Goal: Task Accomplishment & Management: Manage account settings

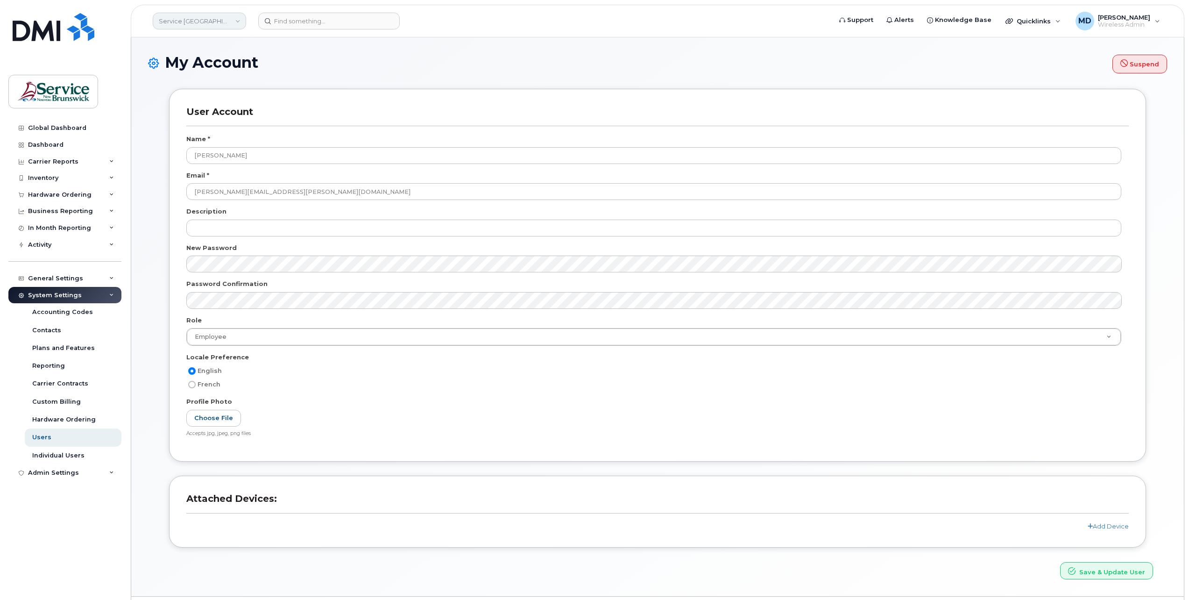
click at [227, 23] on link "Service [GEOGRAPHIC_DATA] (SNB)" at bounding box center [199, 21] width 93 height 17
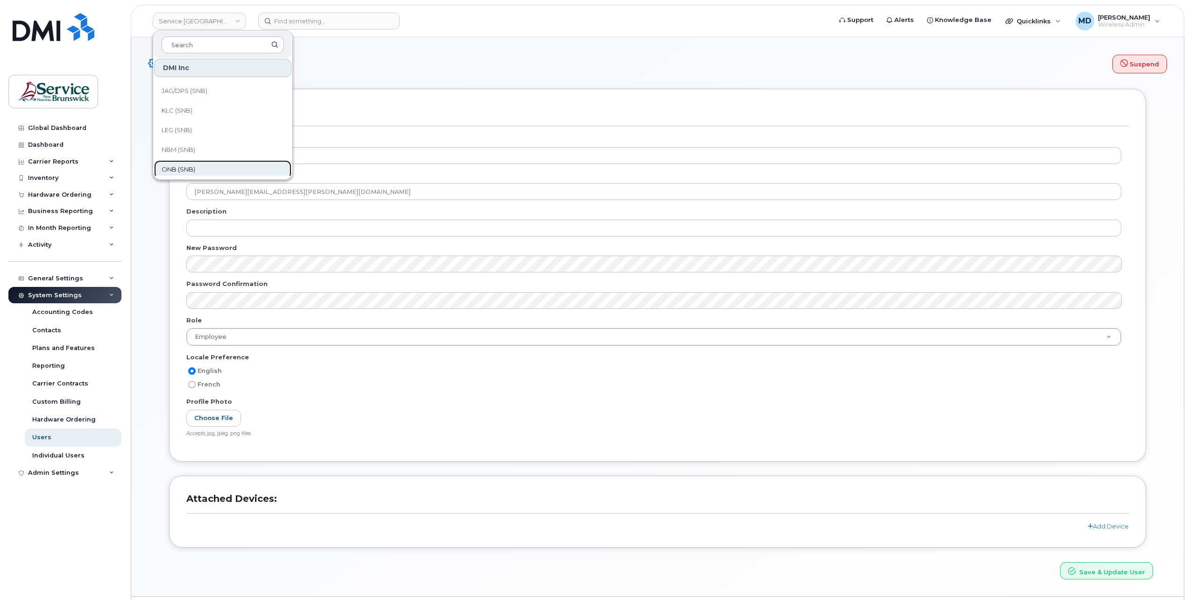
click at [190, 168] on span "ONB (SNB)" at bounding box center [179, 169] width 34 height 9
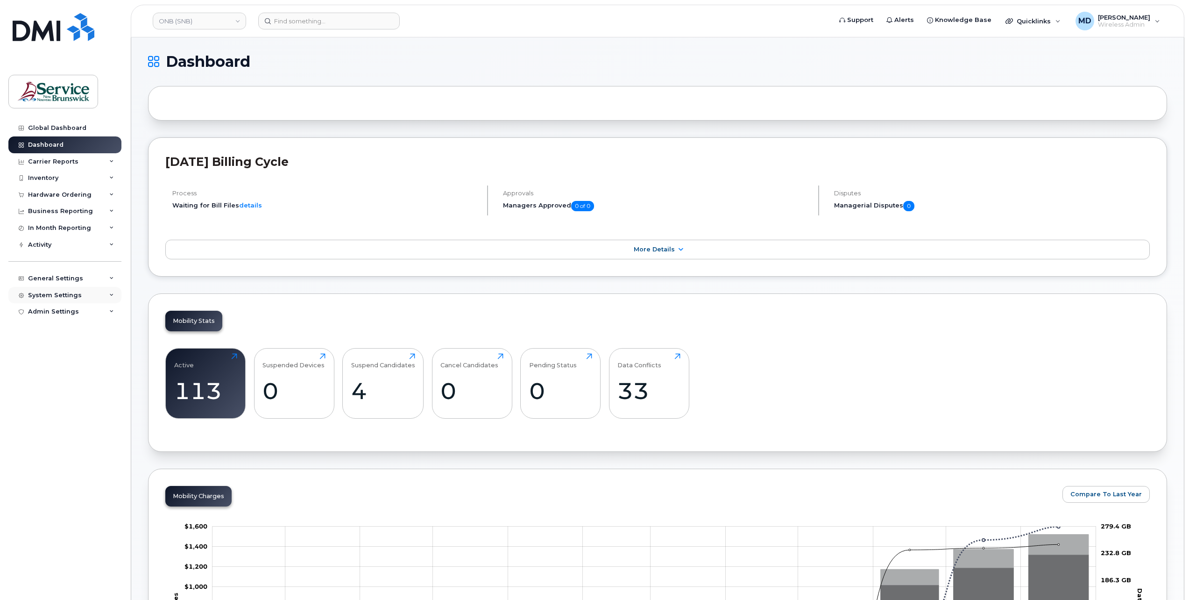
click at [56, 297] on div "System Settings" at bounding box center [55, 294] width 54 height 7
click at [50, 433] on link "Users" at bounding box center [73, 437] width 97 height 18
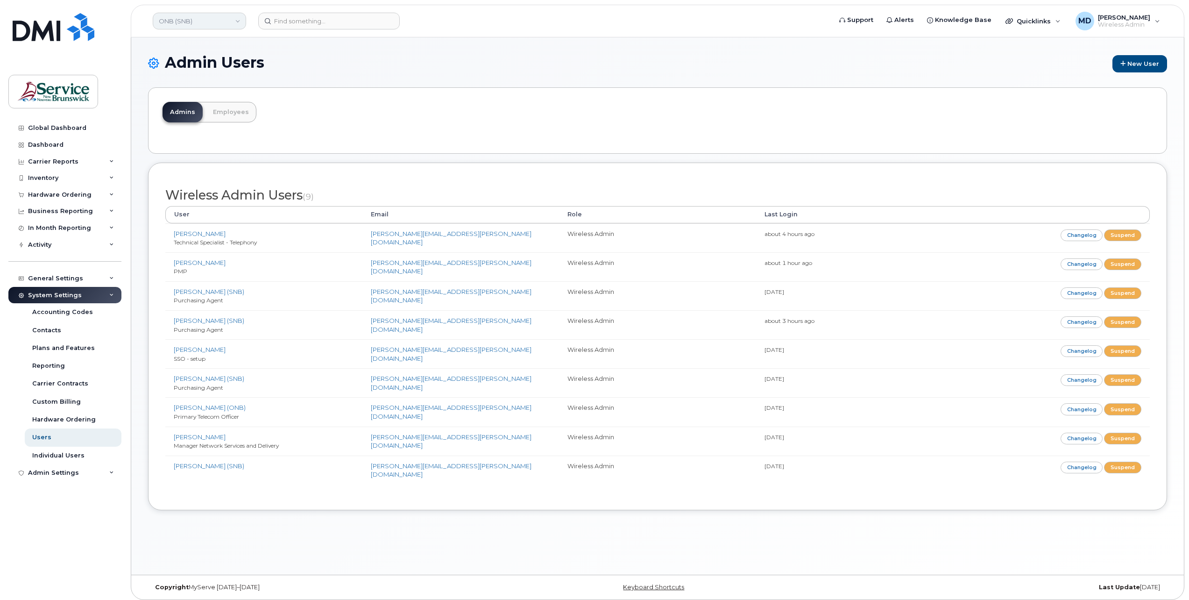
click at [241, 26] on link "ONB (SNB)" at bounding box center [199, 21] width 93 height 17
click at [139, 257] on div "Admin Users New User [GEOGRAPHIC_DATA] Employees Wireless Admin Users (9) User …" at bounding box center [657, 305] width 1053 height 537
click at [206, 24] on link "ONB (SNB)" at bounding box center [199, 21] width 93 height 17
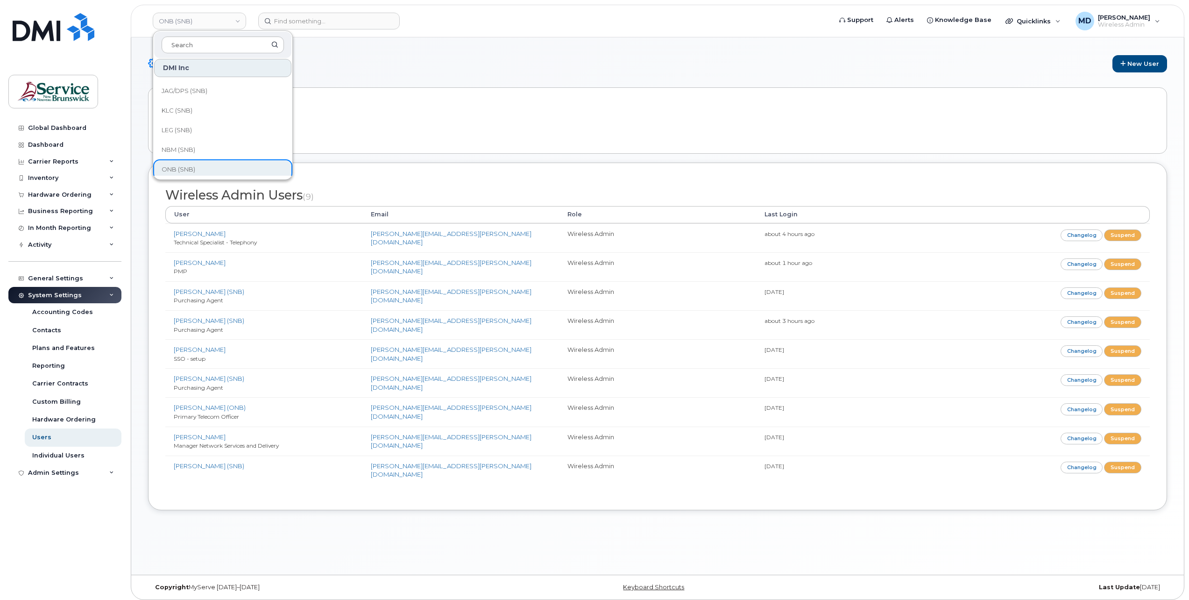
scroll to position [452, 0]
click at [220, 108] on span "Service [GEOGRAPHIC_DATA] (SNB)" at bounding box center [215, 107] width 107 height 18
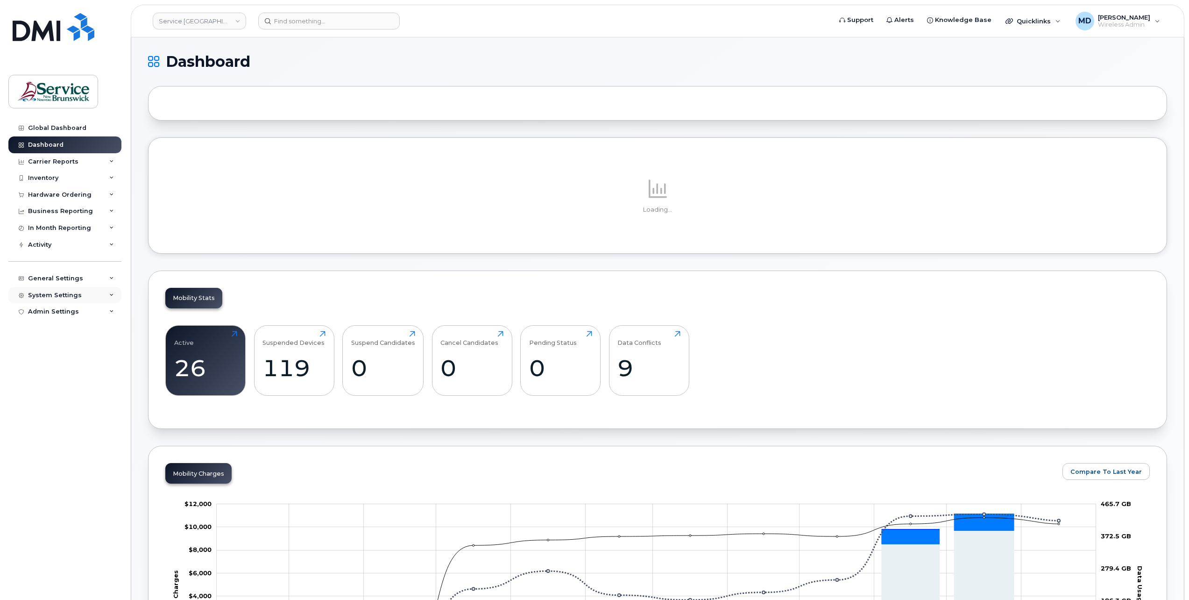
click at [75, 294] on div "System Settings" at bounding box center [55, 294] width 54 height 7
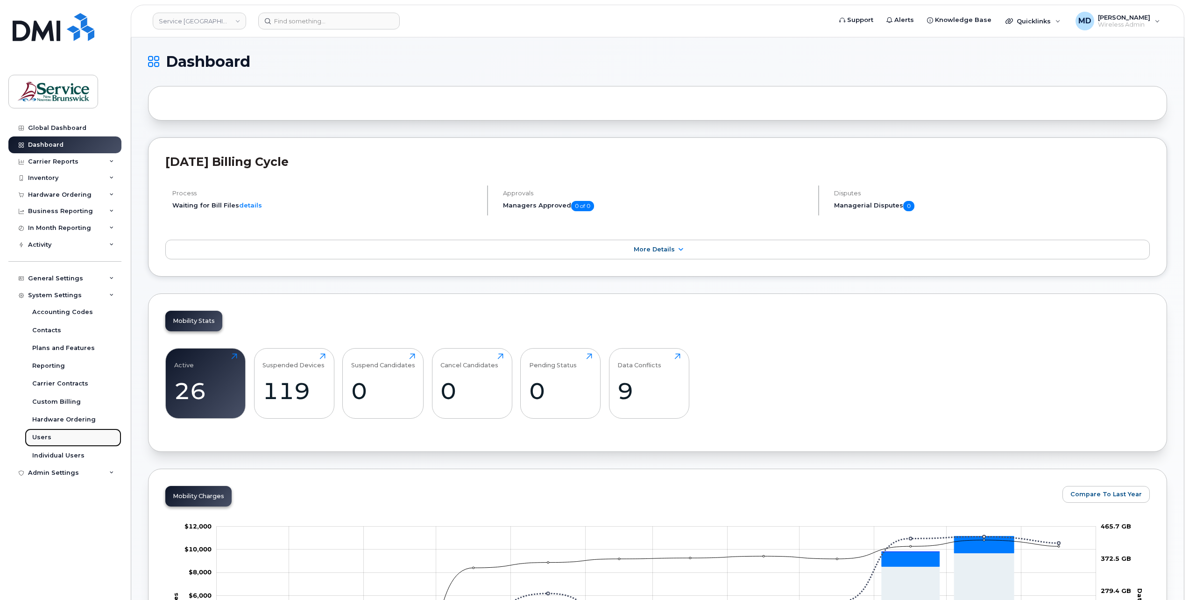
click at [42, 439] on div "Users" at bounding box center [41, 437] width 19 height 8
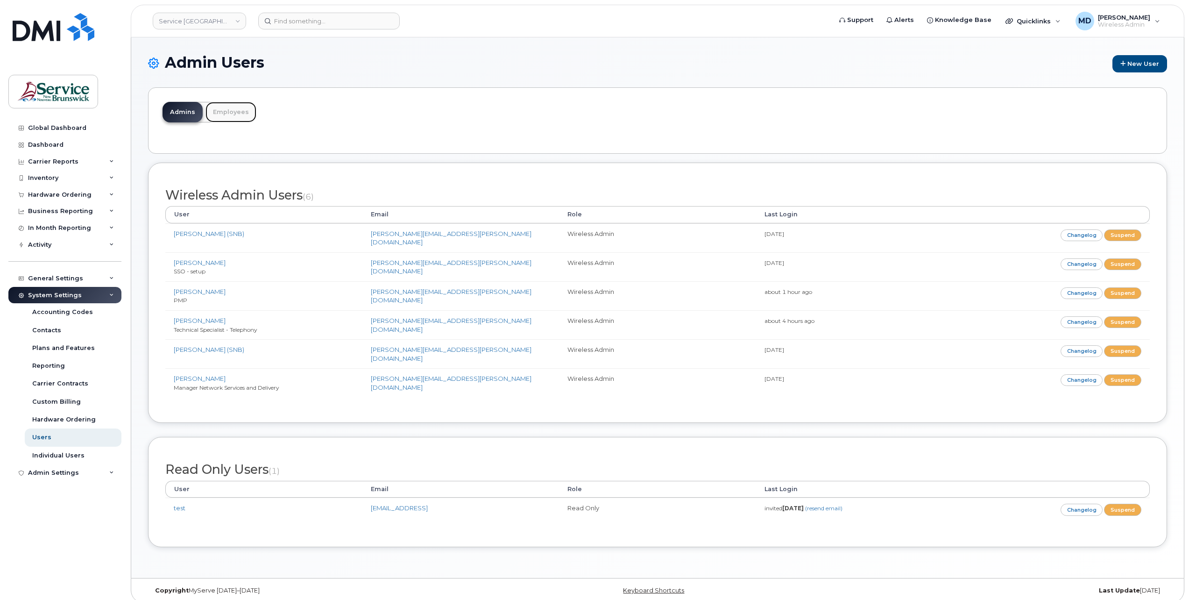
click at [227, 115] on link "Employees" at bounding box center [231, 112] width 51 height 21
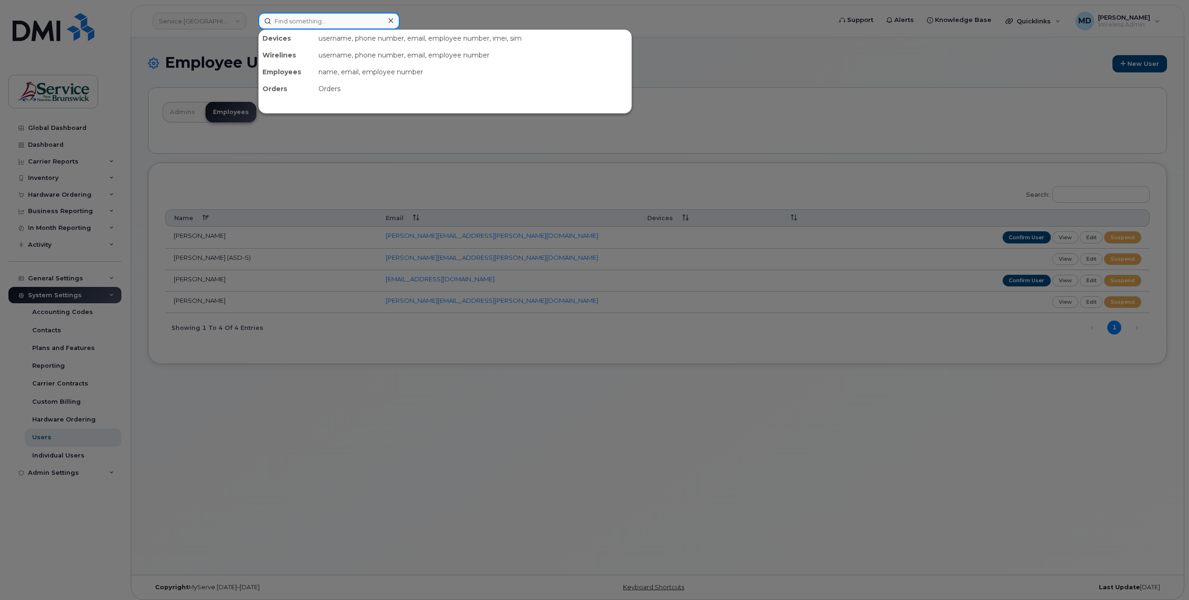
click at [311, 25] on input at bounding box center [329, 21] width 142 height 17
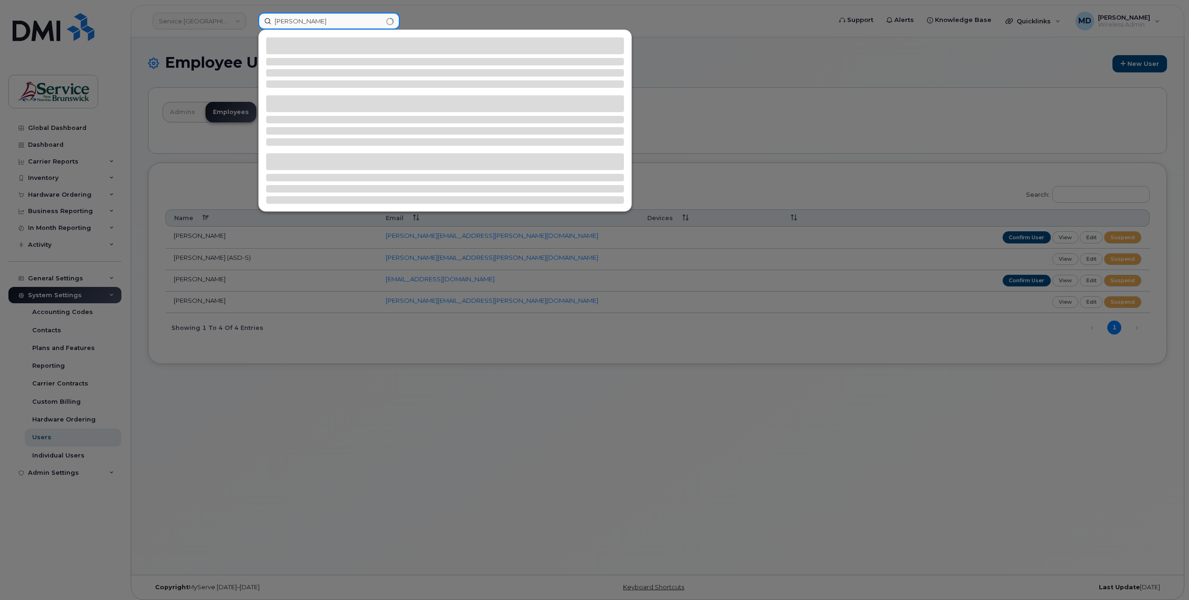
type input "bennett"
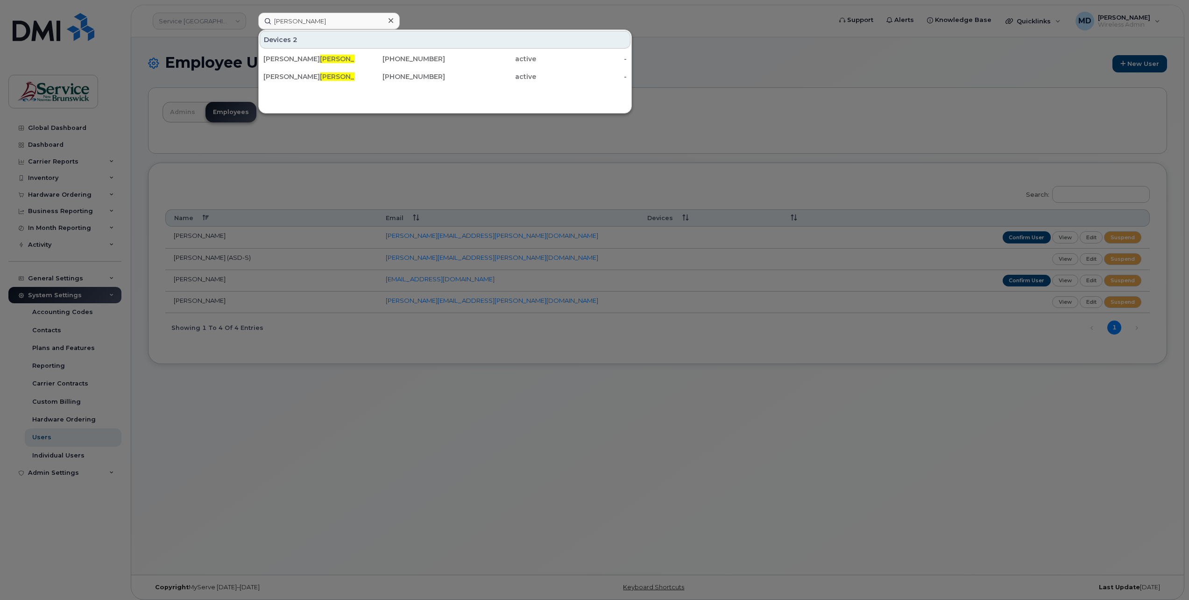
click at [393, 21] on div at bounding box center [391, 21] width 14 height 14
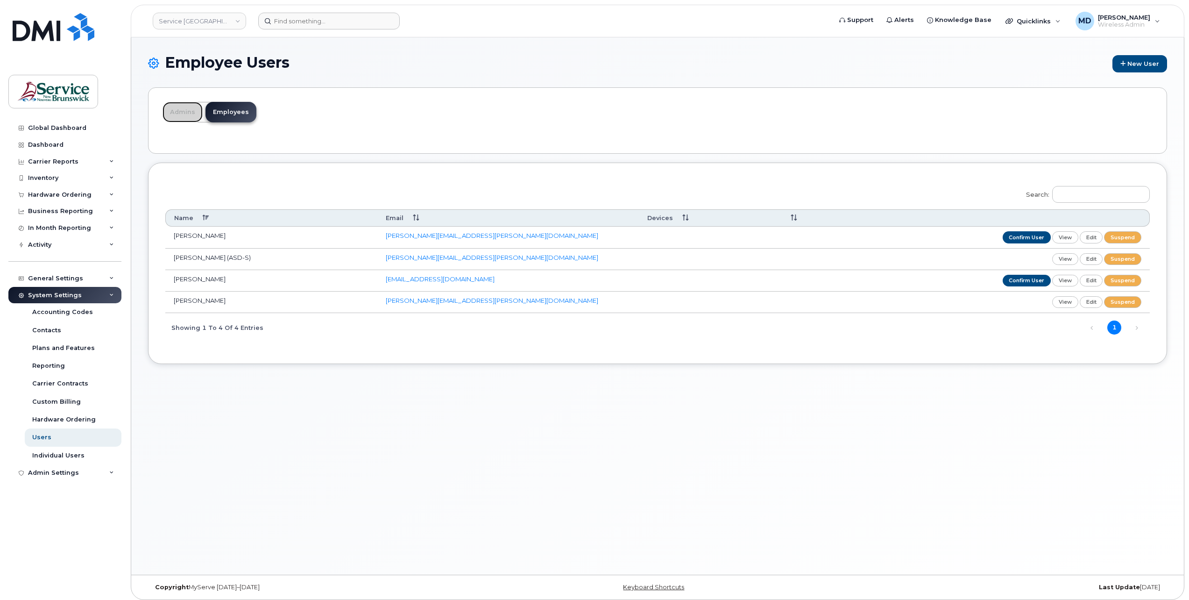
drag, startPoint x: 168, startPoint y: 112, endPoint x: 190, endPoint y: 154, distance: 47.2
click at [168, 112] on link "Admins" at bounding box center [183, 112] width 40 height 21
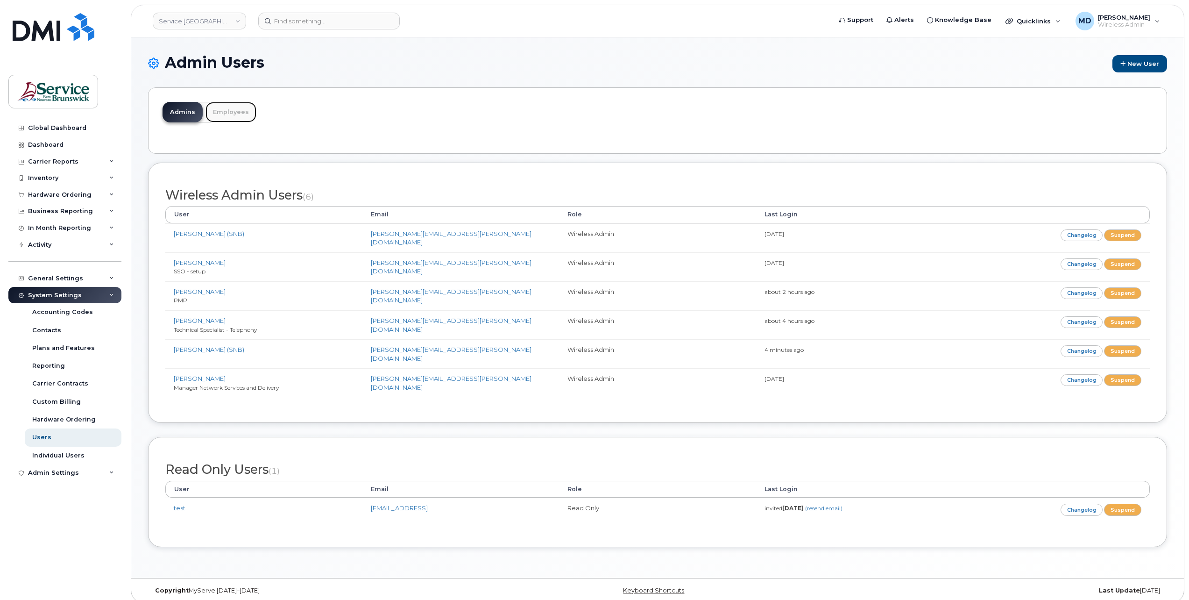
click at [234, 117] on link "Employees" at bounding box center [231, 112] width 51 height 21
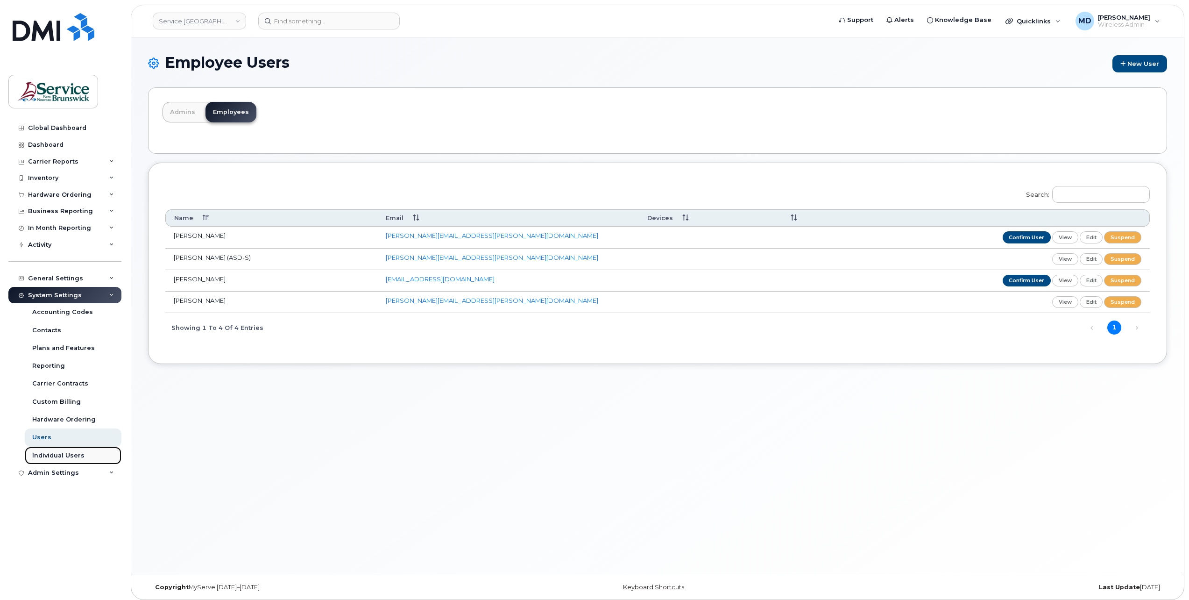
click at [50, 456] on div "Individual Users" at bounding box center [58, 455] width 52 height 8
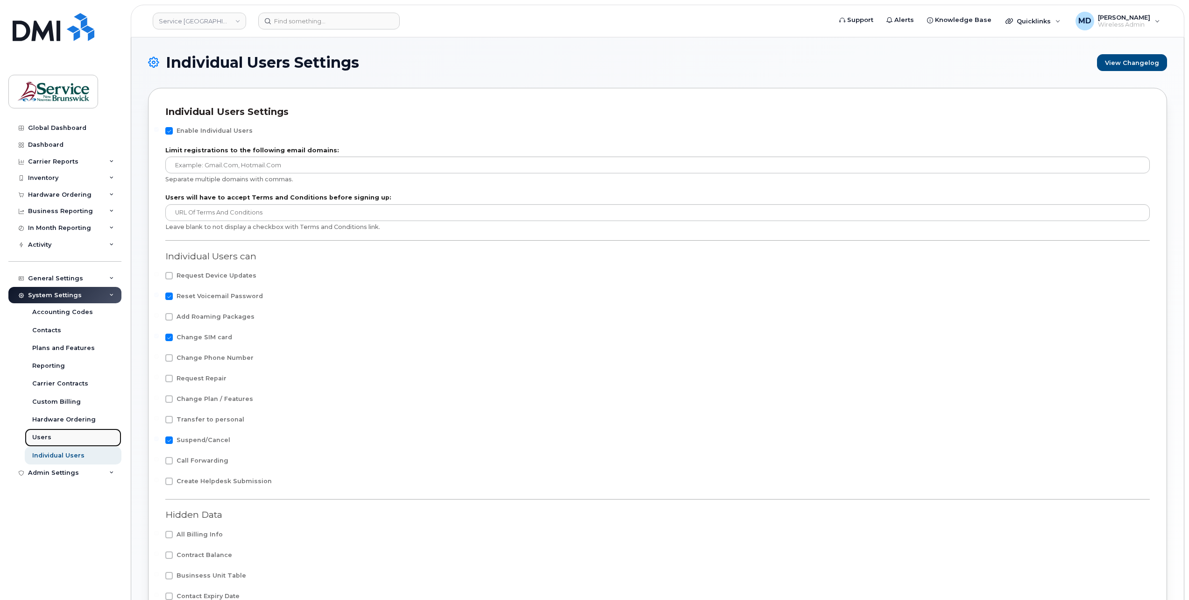
click at [36, 438] on div "Users" at bounding box center [41, 437] width 19 height 8
click at [50, 441] on link "Users" at bounding box center [73, 437] width 97 height 18
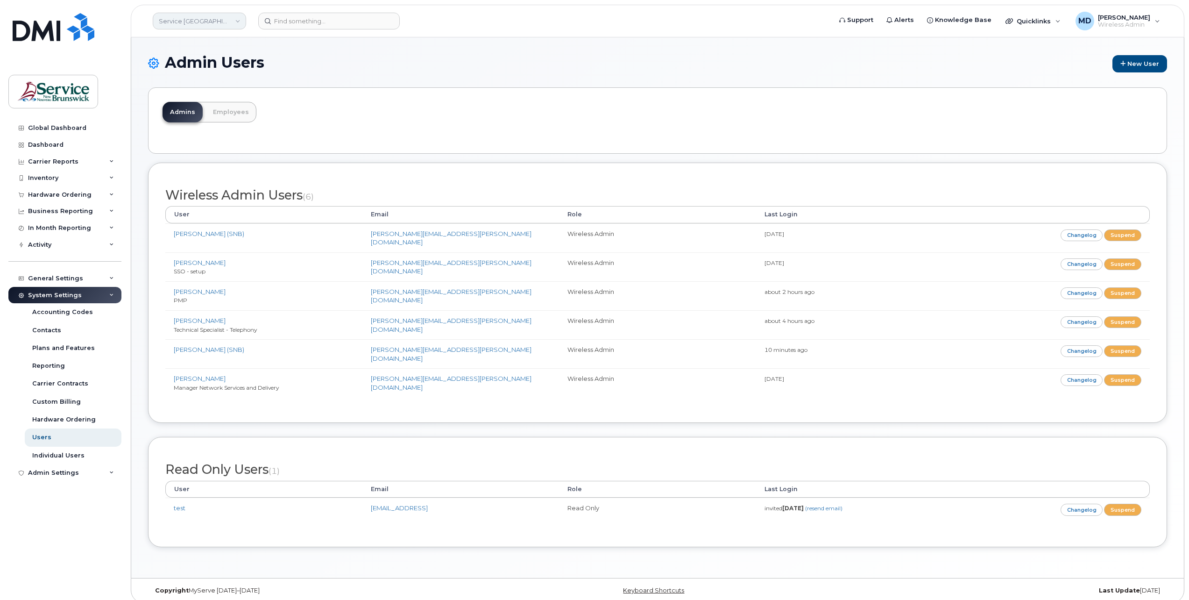
click at [235, 22] on link "Service [GEOGRAPHIC_DATA] (SNB)" at bounding box center [199, 21] width 93 height 17
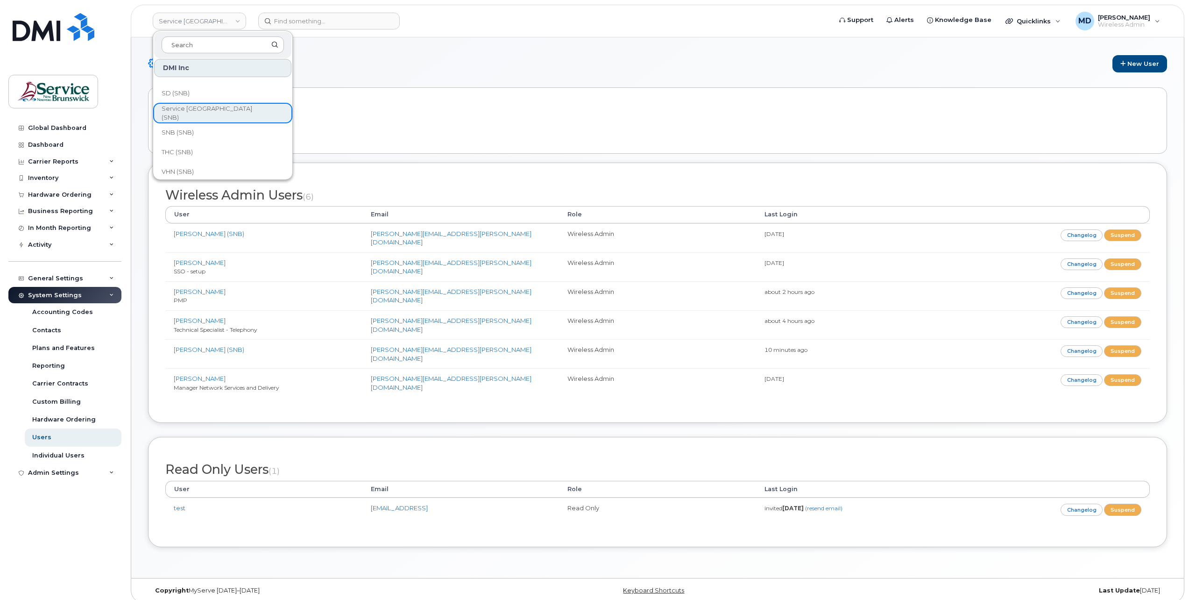
scroll to position [447, 0]
click at [412, 78] on div "Admin Users New User" at bounding box center [657, 70] width 1019 height 33
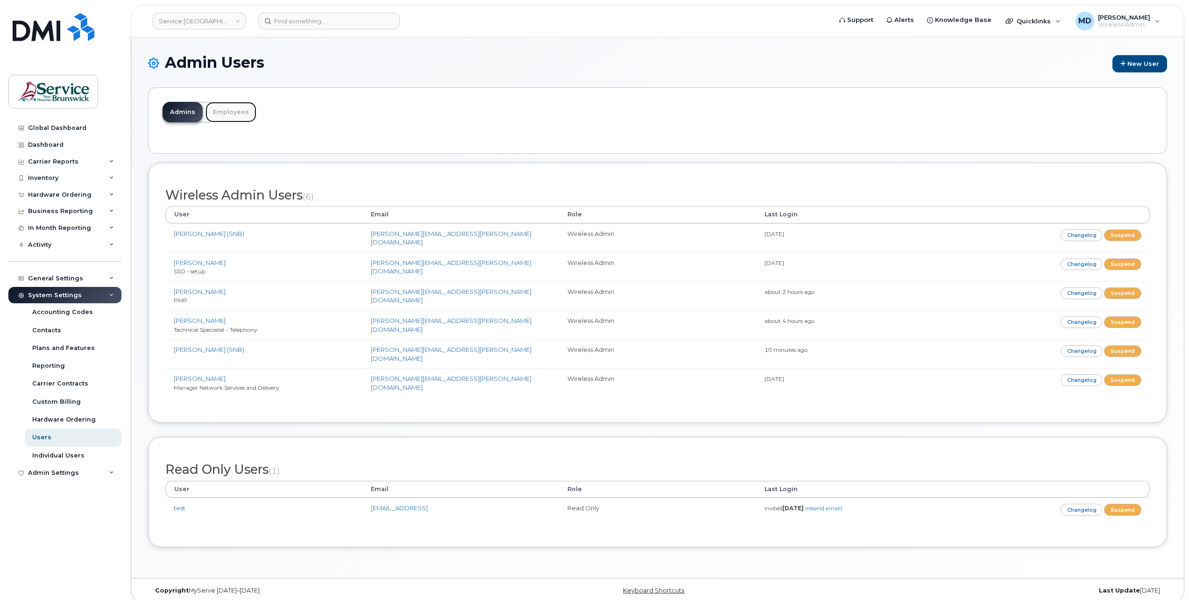
click at [232, 110] on link "Employees" at bounding box center [231, 112] width 51 height 21
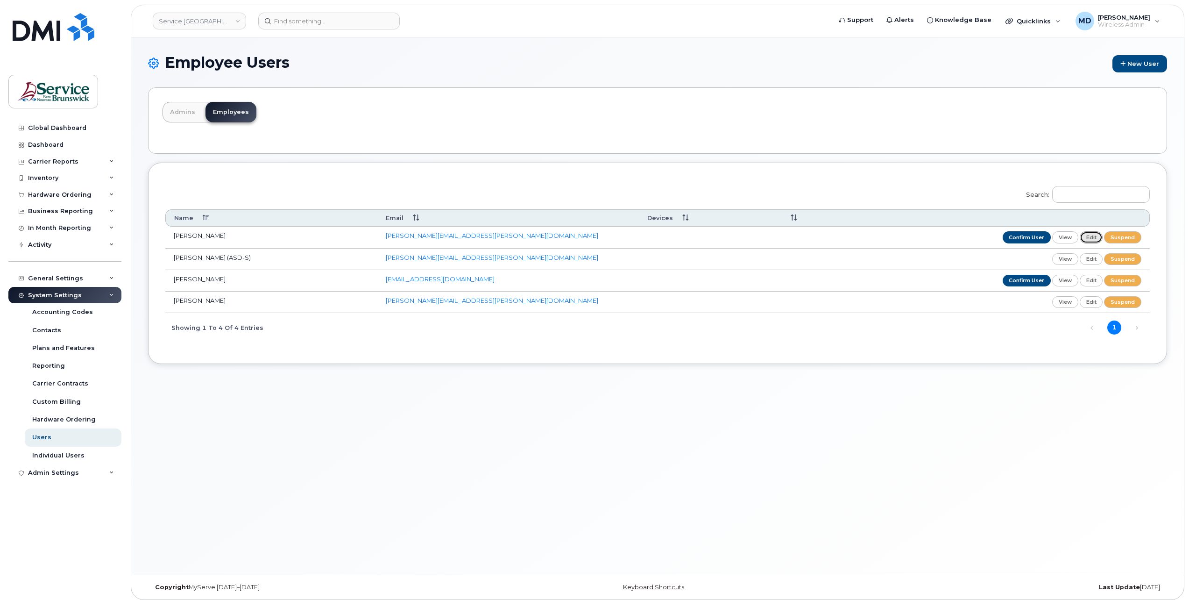
click at [1096, 237] on link "edit" at bounding box center [1091, 237] width 23 height 12
click at [1119, 240] on link "suspend" at bounding box center [1122, 237] width 37 height 12
click at [1091, 240] on link "edit" at bounding box center [1091, 237] width 23 height 12
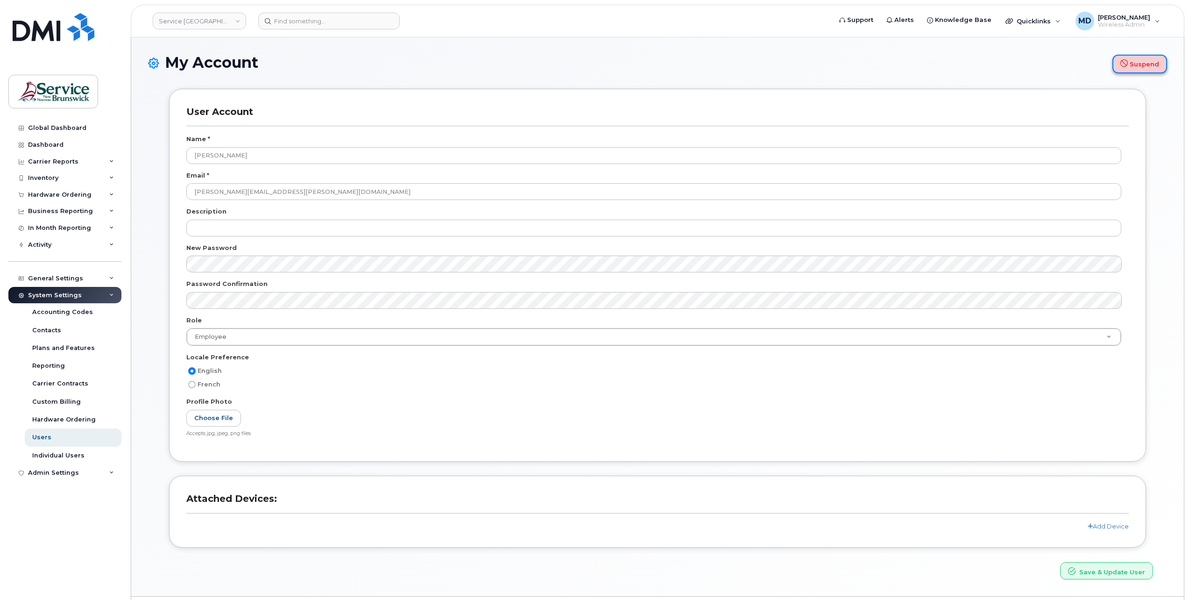
click at [1151, 64] on button "Suspend" at bounding box center [1140, 64] width 55 height 19
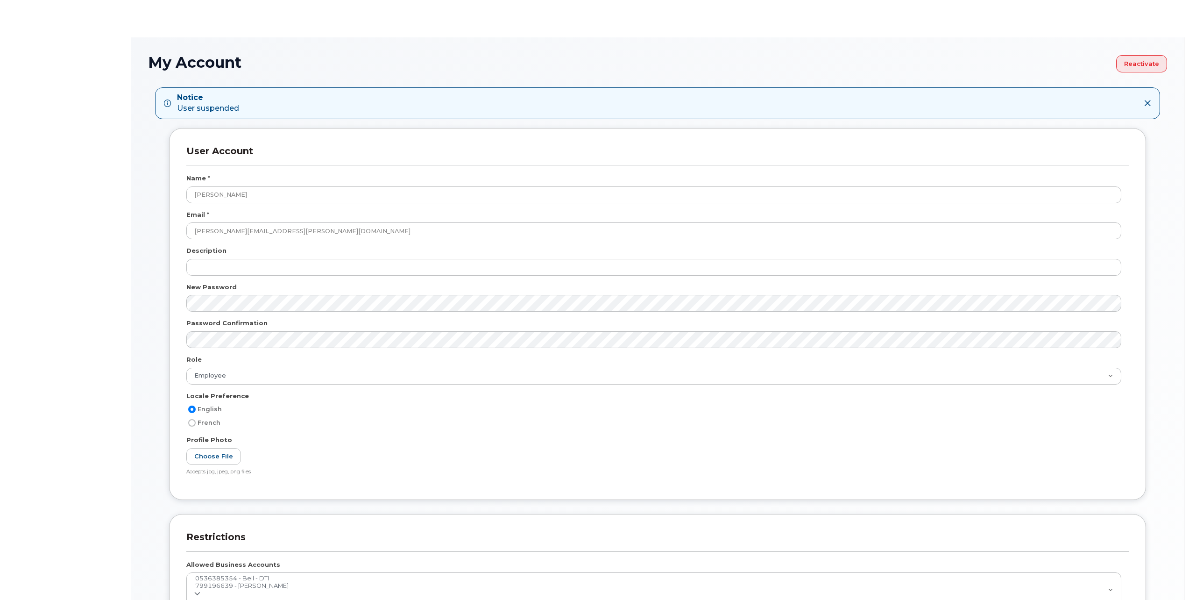
select select
select select "employee"
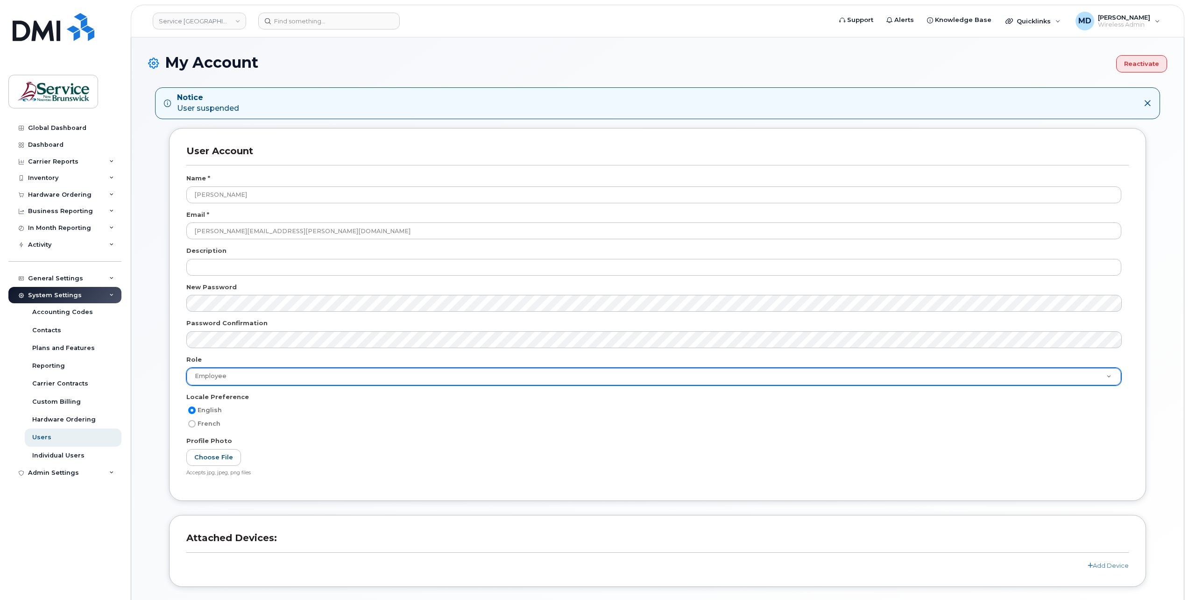
click at [1149, 102] on icon at bounding box center [1147, 102] width 7 height 7
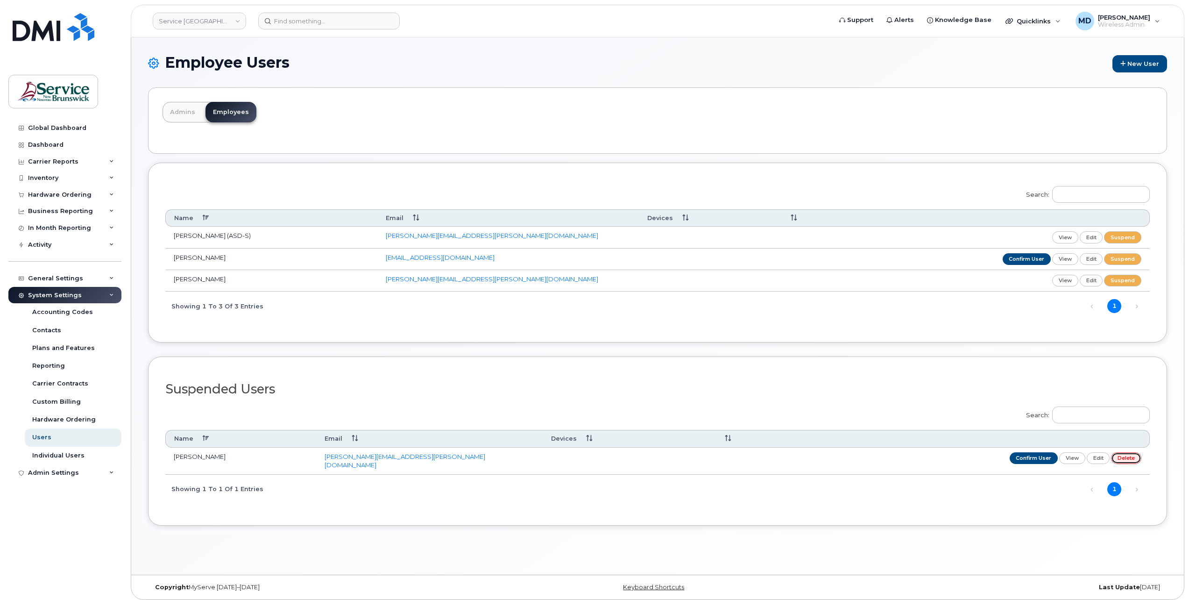
click at [1130, 455] on link "delete" at bounding box center [1126, 458] width 30 height 12
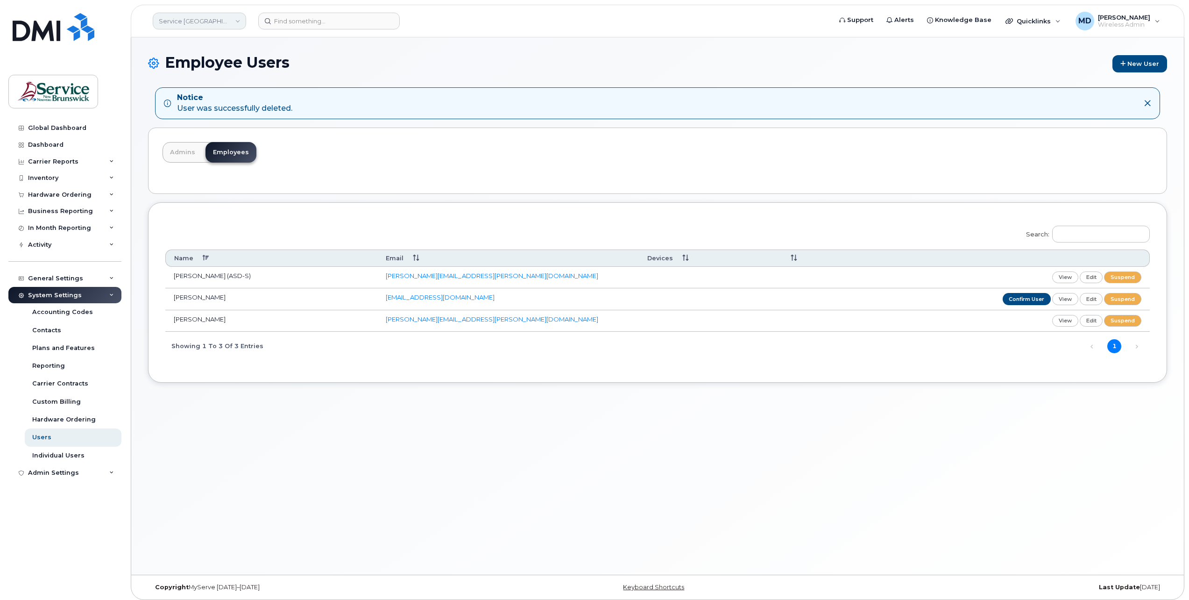
click at [212, 18] on link "Service New Brunswick (SNB)" at bounding box center [199, 21] width 93 height 17
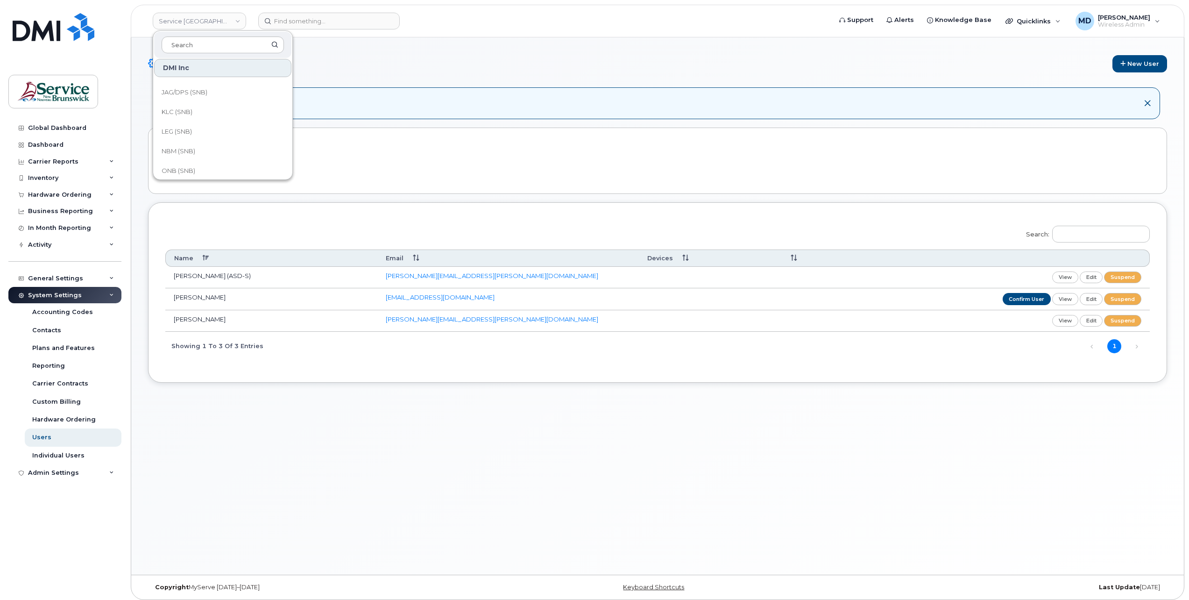
scroll to position [341, 0]
click at [243, 141] on link "ONB (SNB)" at bounding box center [222, 139] width 137 height 19
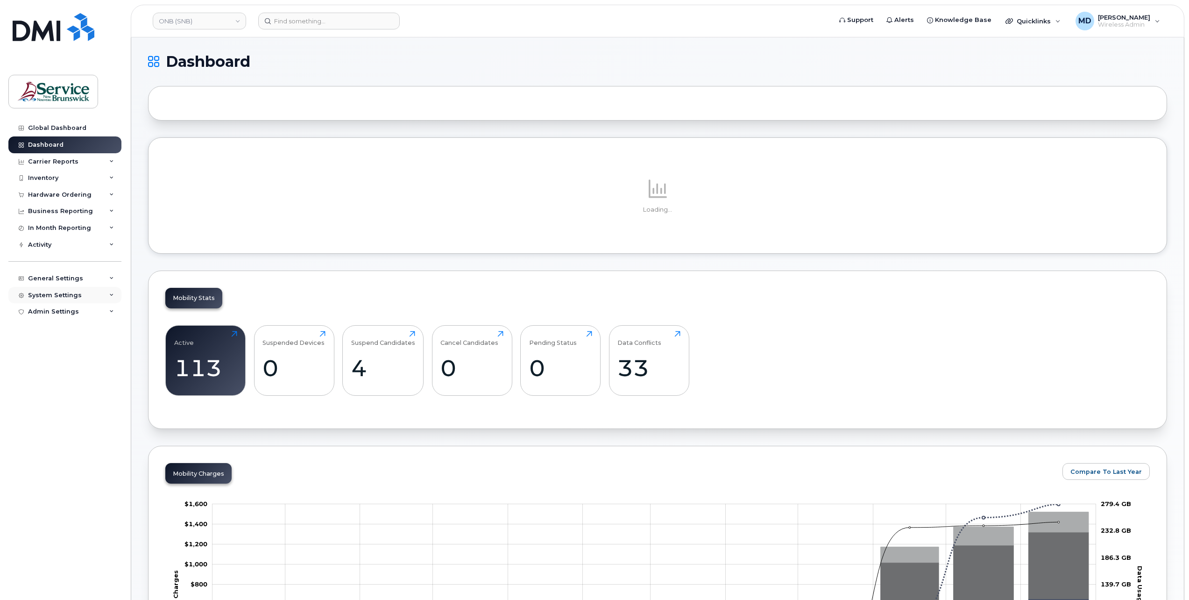
click at [77, 296] on div "System Settings" at bounding box center [55, 294] width 54 height 7
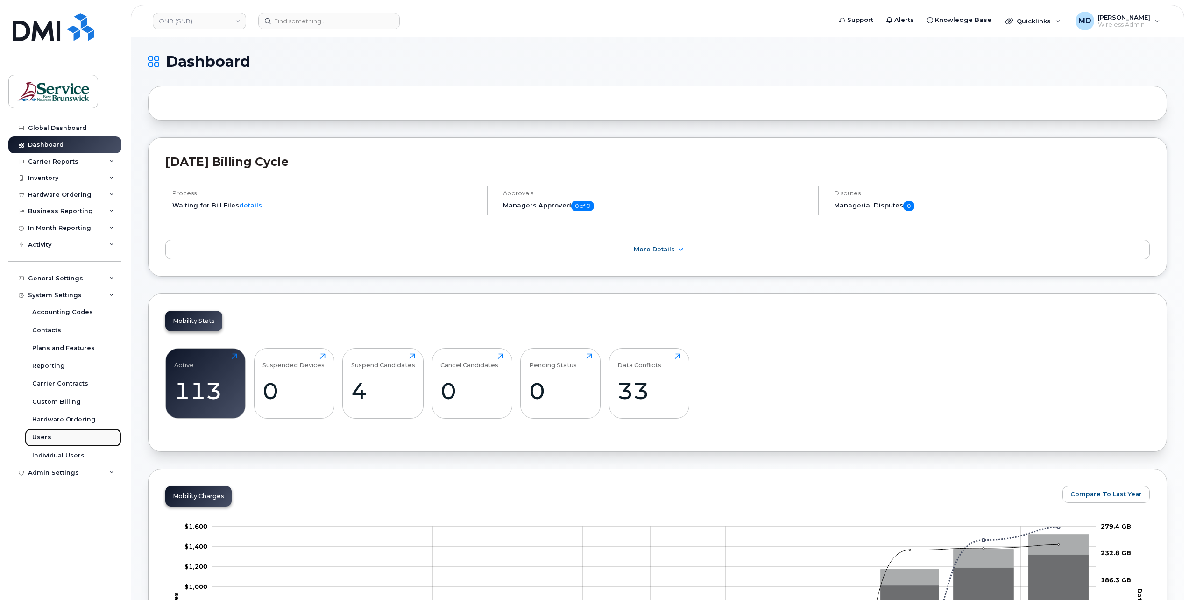
click at [45, 437] on div "Users" at bounding box center [41, 437] width 19 height 8
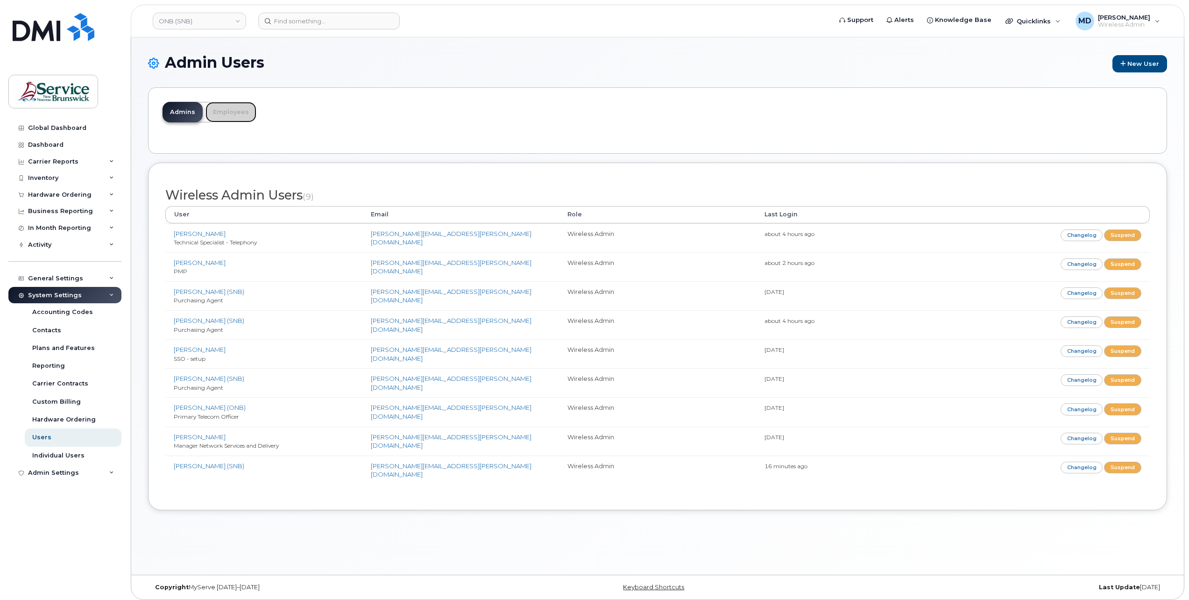
click at [226, 115] on link "Employees" at bounding box center [231, 112] width 51 height 21
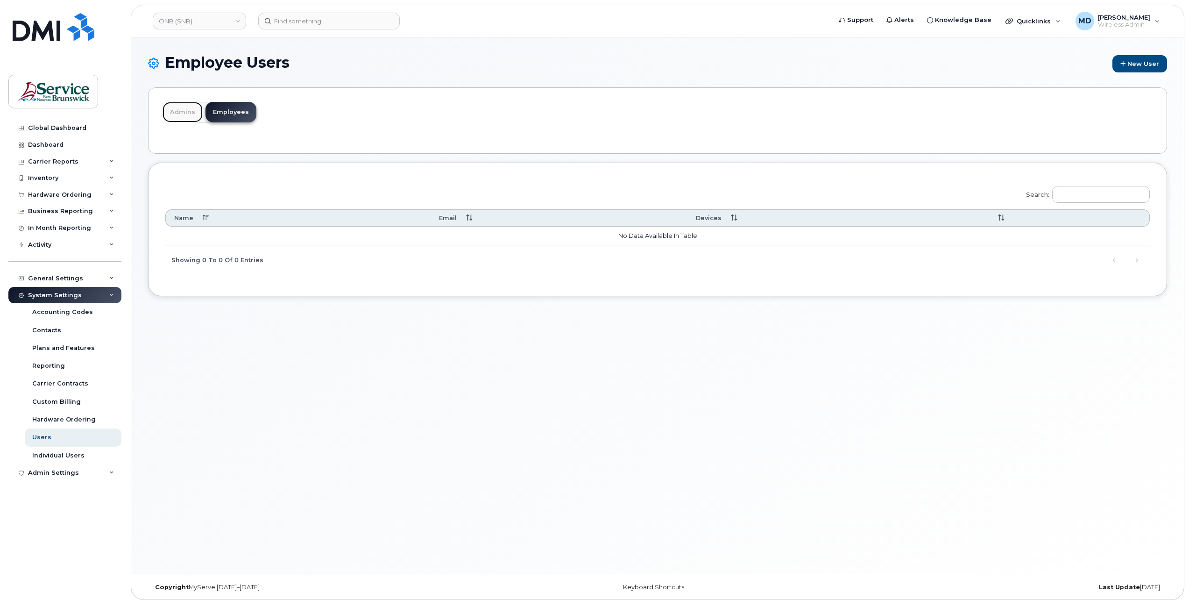
click at [179, 108] on link "Admins" at bounding box center [183, 112] width 40 height 21
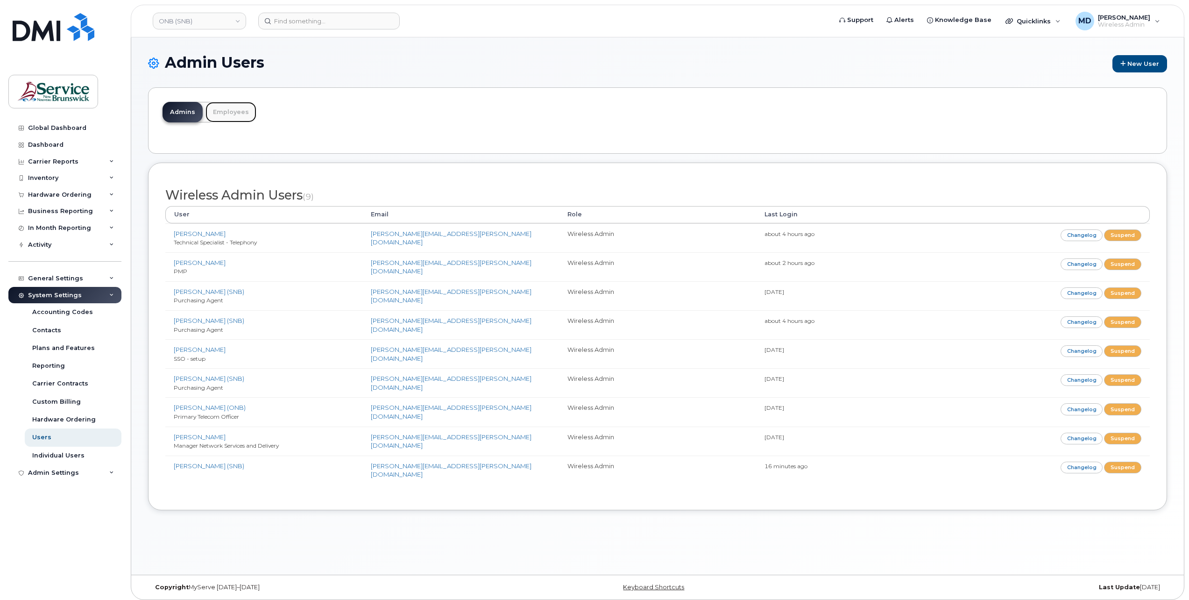
click at [230, 111] on link "Employees" at bounding box center [231, 112] width 51 height 21
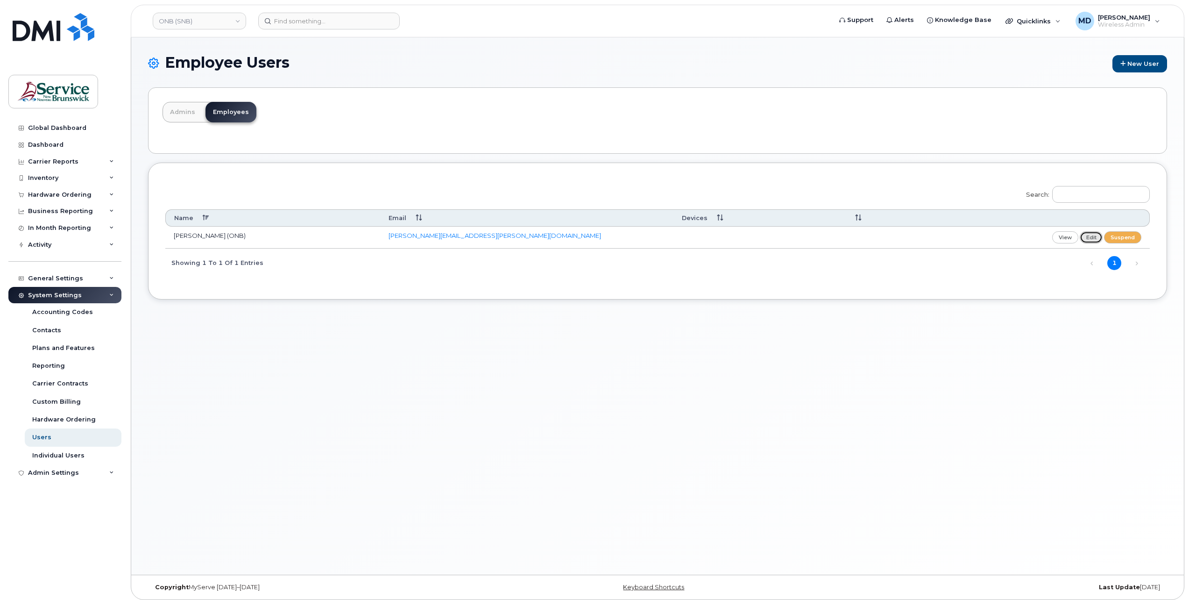
click at [1097, 236] on link "edit" at bounding box center [1091, 237] width 23 height 12
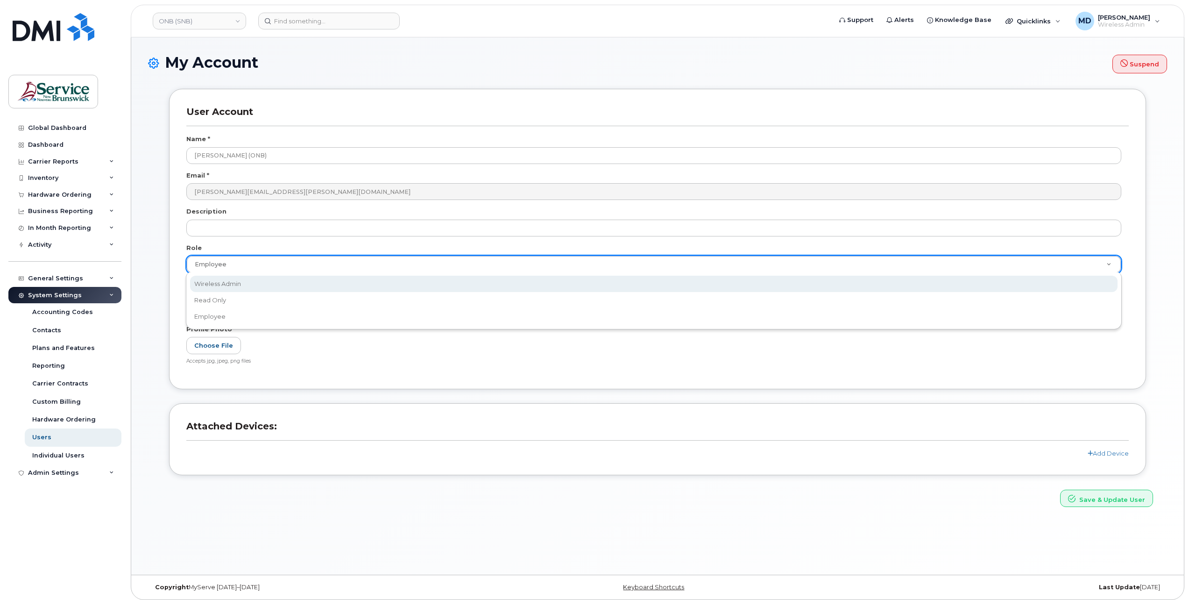
scroll to position [0, 2]
select select "wireless_admin"
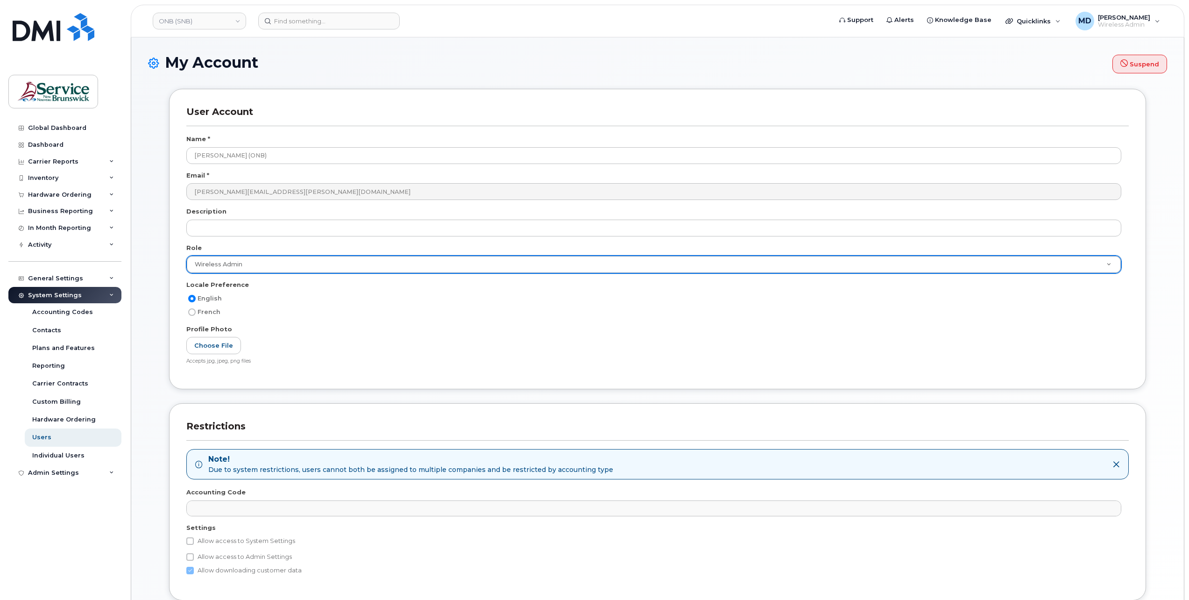
click at [247, 538] on label "Allow access to System Settings" at bounding box center [240, 540] width 109 height 11
click at [194, 538] on input "Allow access to System Settings" at bounding box center [189, 540] width 7 height 7
checkbox input "true"
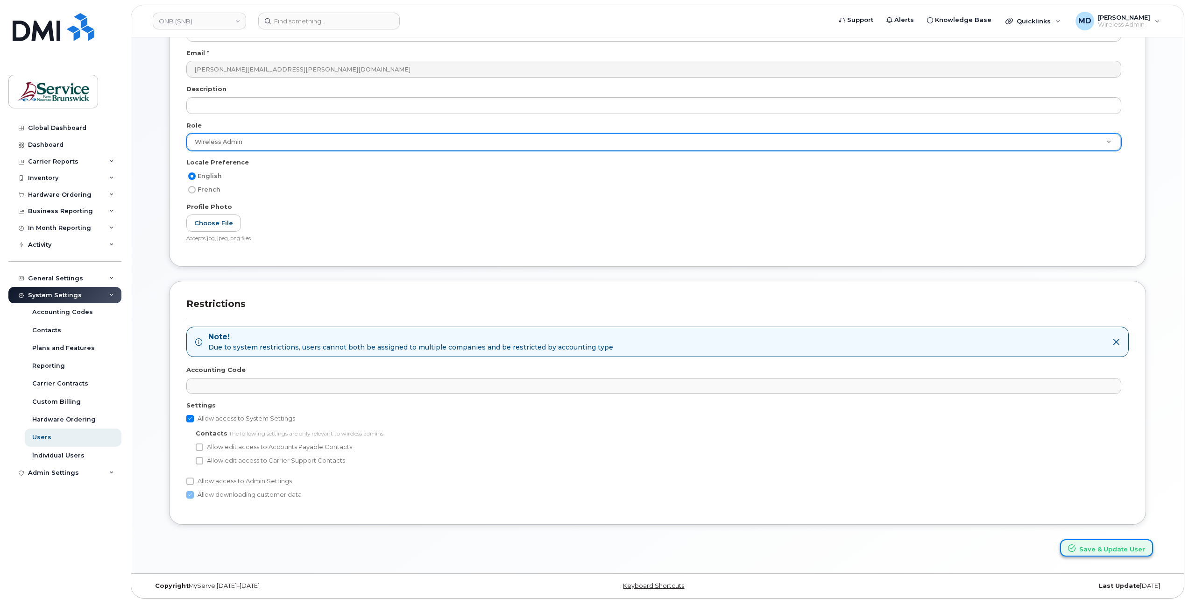
drag, startPoint x: 1128, startPoint y: 548, endPoint x: 1113, endPoint y: 549, distance: 15.5
click at [1130, 548] on button "Save & Update User" at bounding box center [1106, 547] width 93 height 17
